Goal: Transaction & Acquisition: Purchase product/service

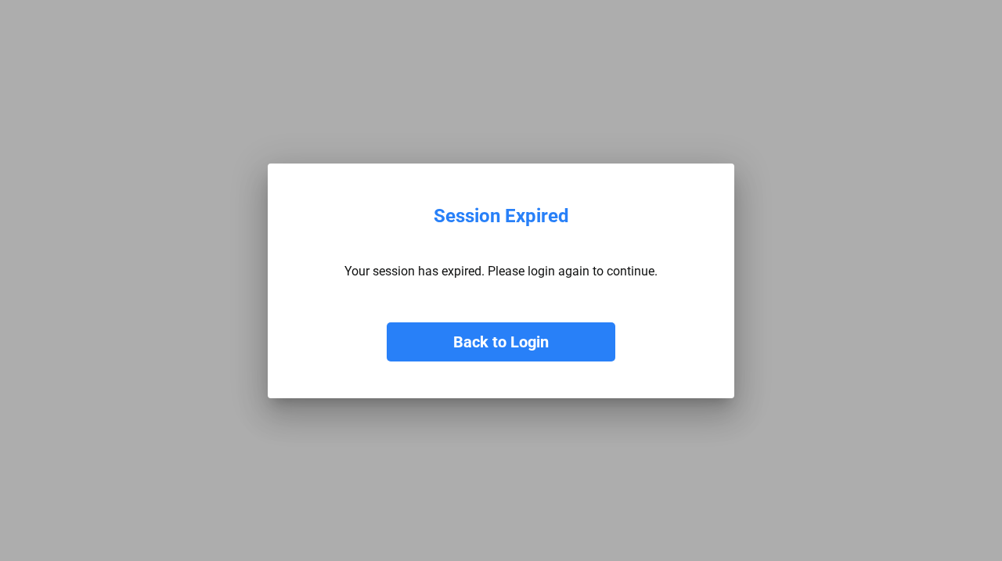
click at [518, 322] on button "Back to Login" at bounding box center [501, 341] width 229 height 39
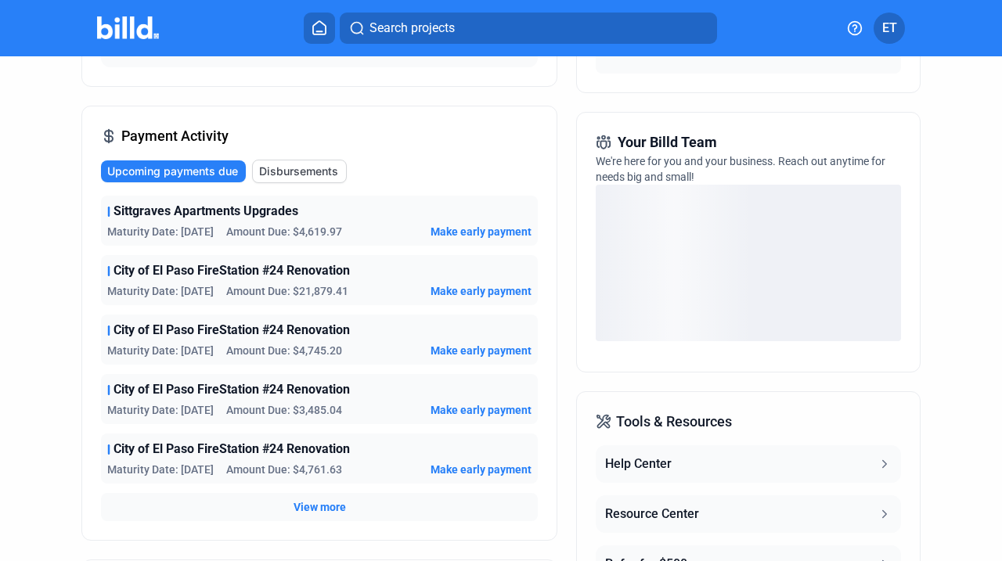
scroll to position [343, 0]
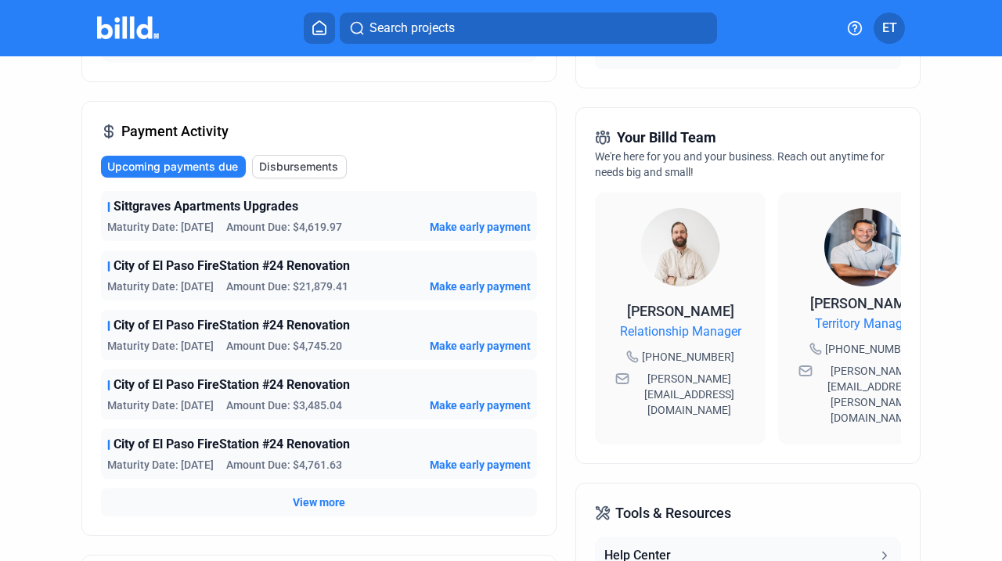
click at [461, 283] on span "Make early payment" at bounding box center [480, 287] width 101 height 16
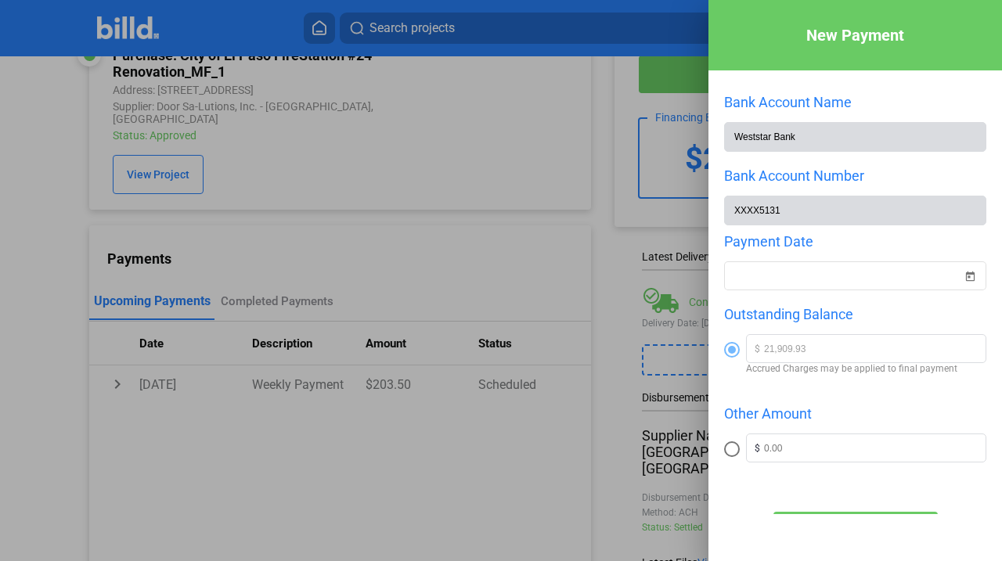
click at [575, 334] on div at bounding box center [501, 280] width 1002 height 561
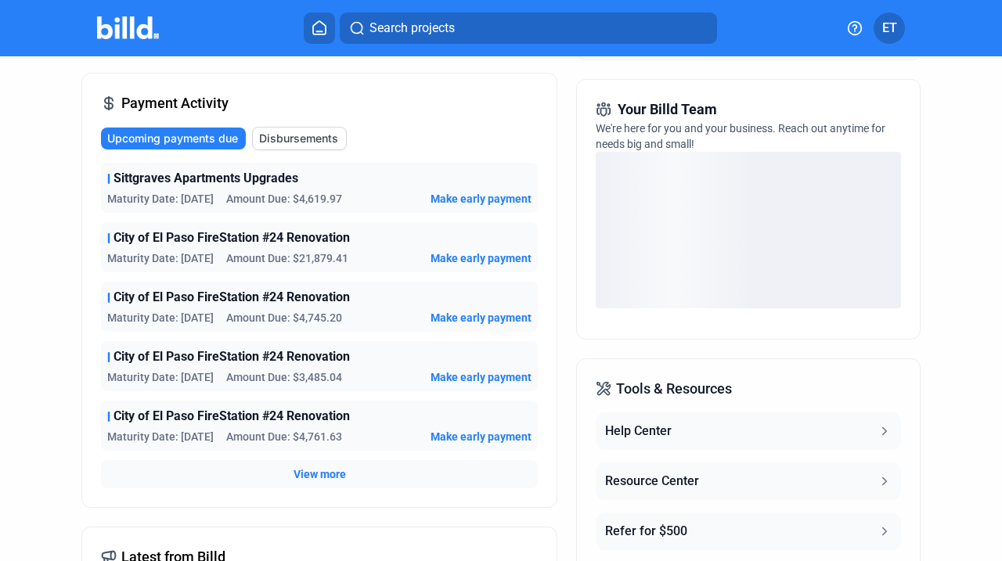
scroll to position [342, 0]
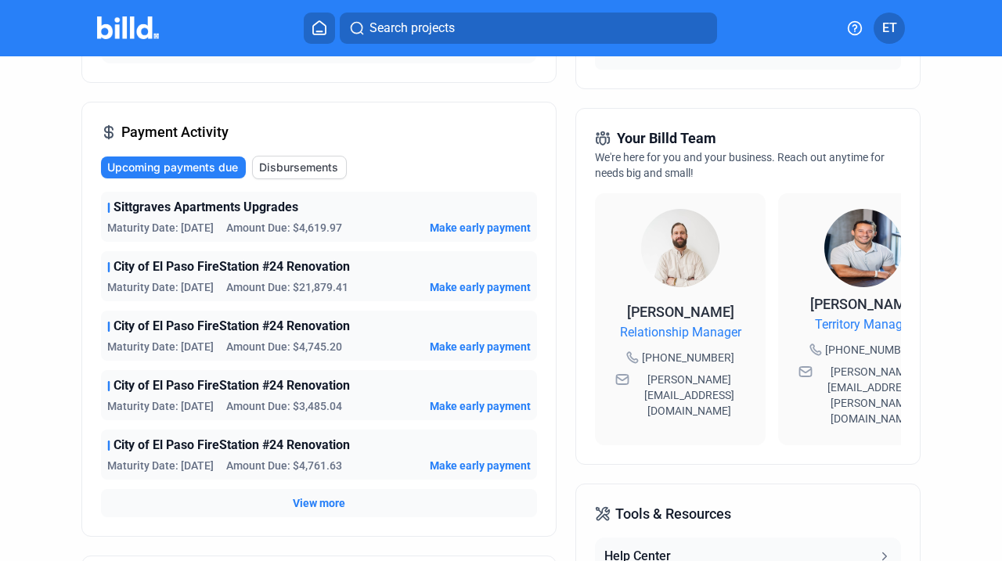
click at [475, 225] on span "Make early payment" at bounding box center [480, 228] width 101 height 16
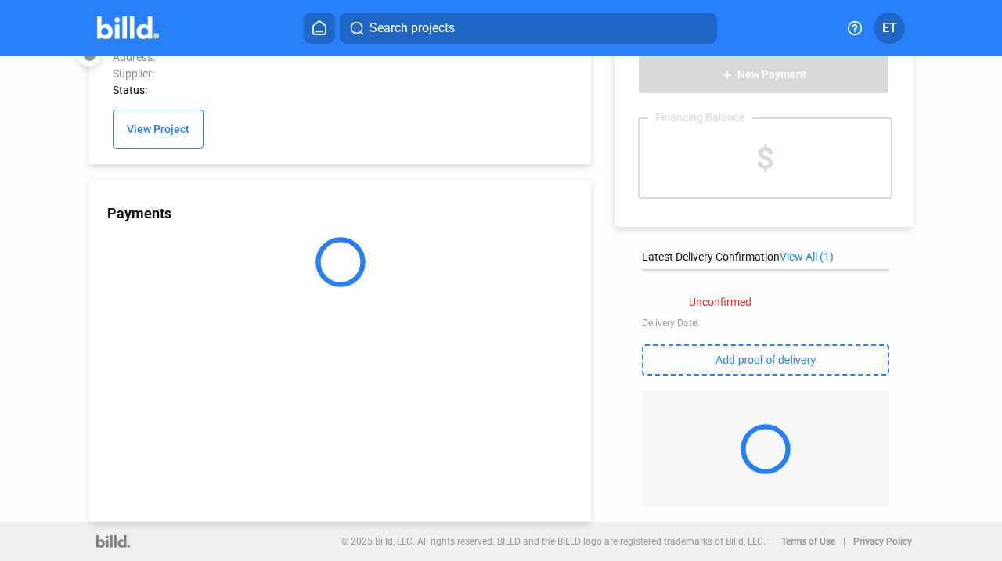
scroll to position [41, 0]
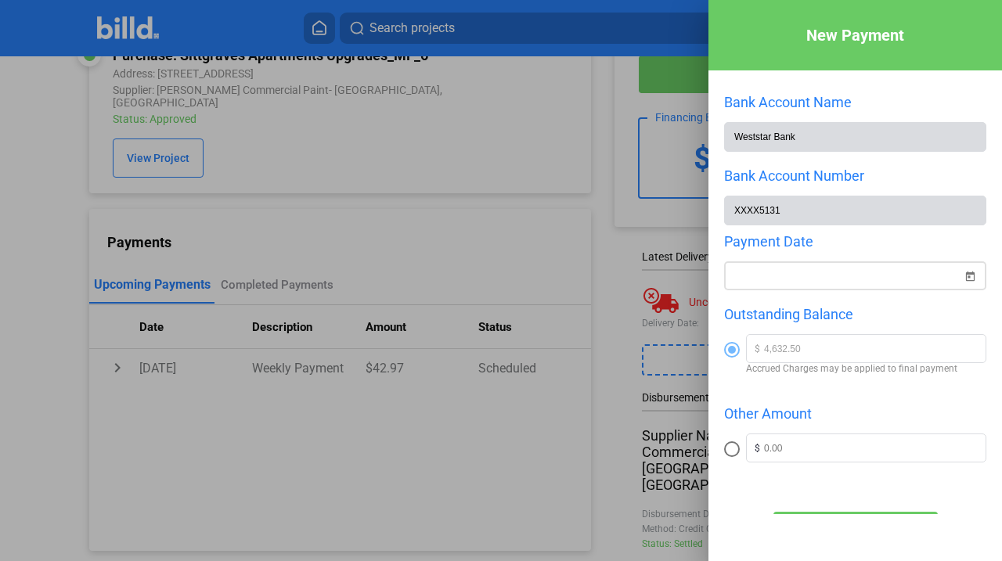
click at [967, 270] on span "Open calendar" at bounding box center [970, 267] width 38 height 38
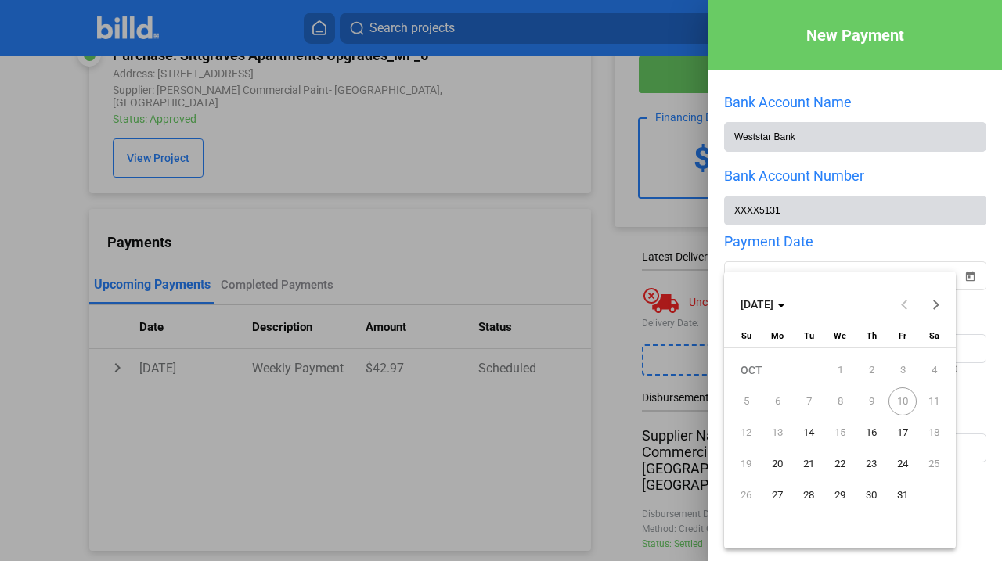
click at [902, 399] on span "10" at bounding box center [902, 401] width 28 height 28
click at [780, 431] on span "13" at bounding box center [777, 433] width 28 height 28
click at [808, 431] on span "14" at bounding box center [808, 433] width 28 height 28
type input "[DATE]"
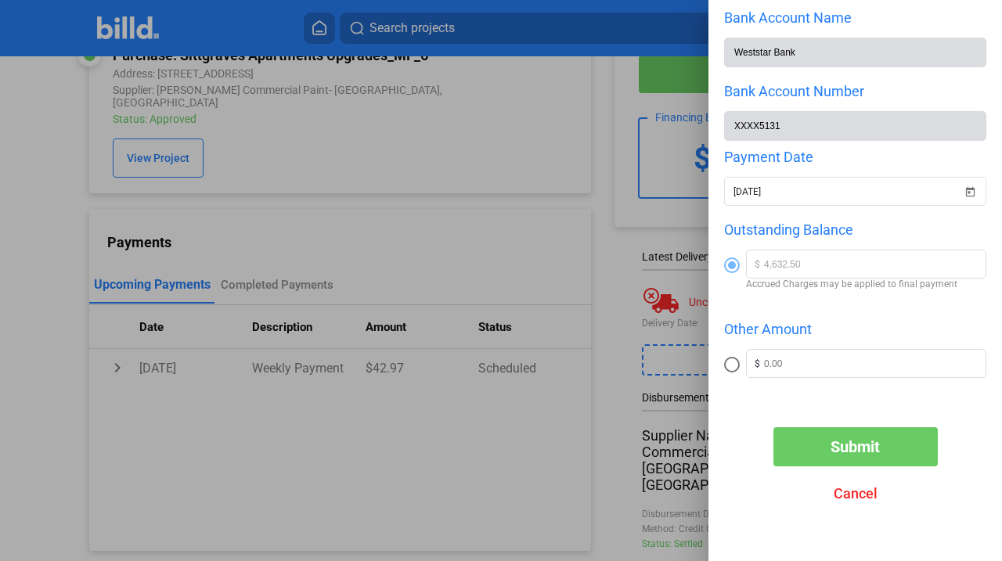
scroll to position [85, 0]
click at [856, 443] on span "Submit" at bounding box center [854, 447] width 49 height 19
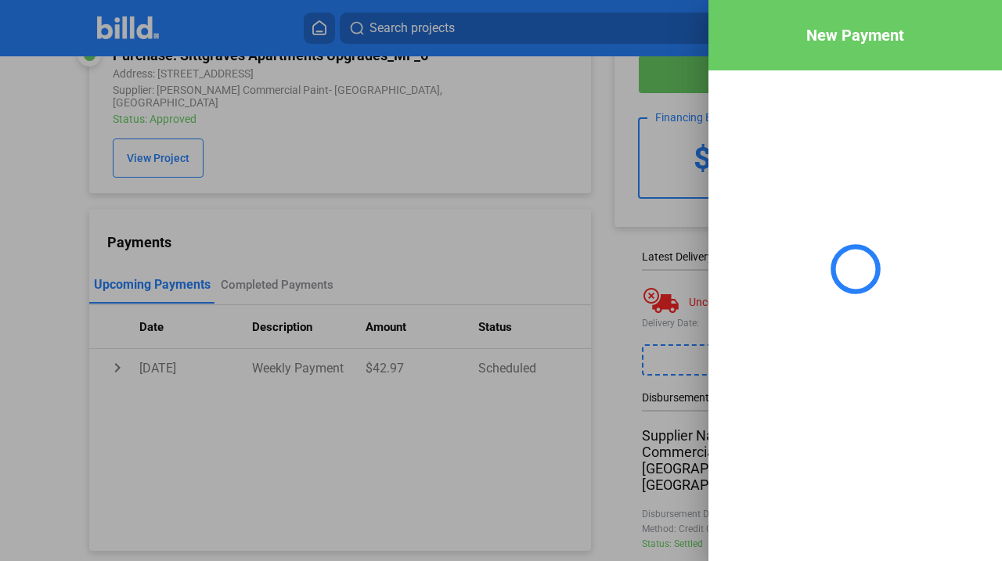
scroll to position [0, 0]
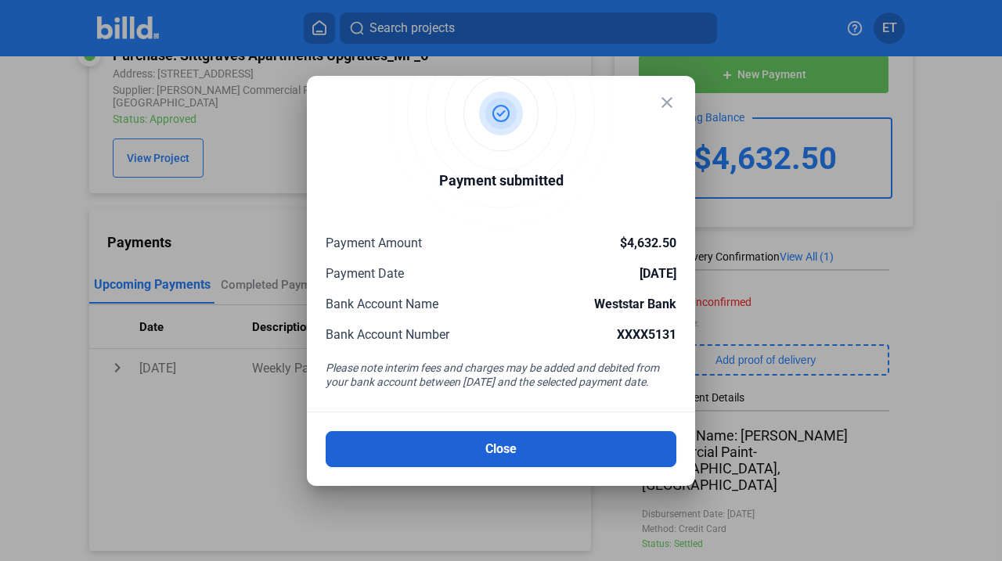
click at [557, 459] on button "Close" at bounding box center [501, 449] width 351 height 36
